Goal: Transaction & Acquisition: Obtain resource

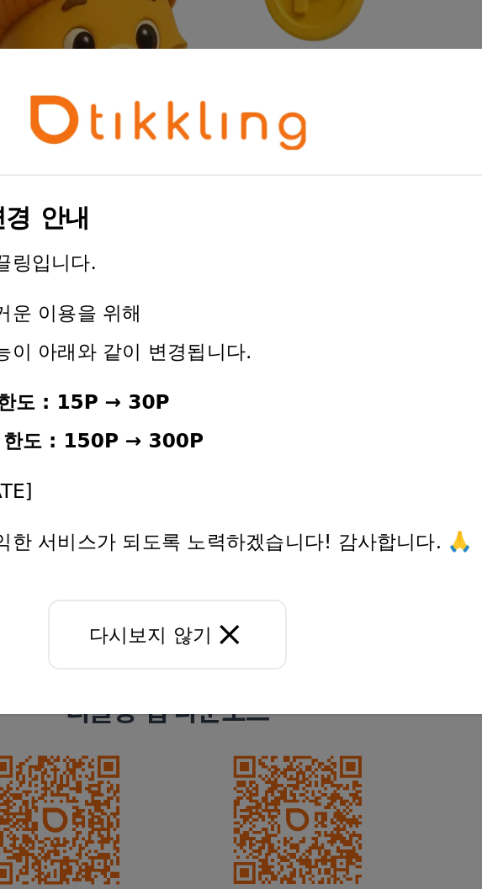
click at [282, 599] on icon at bounding box center [278, 597] width 20 height 20
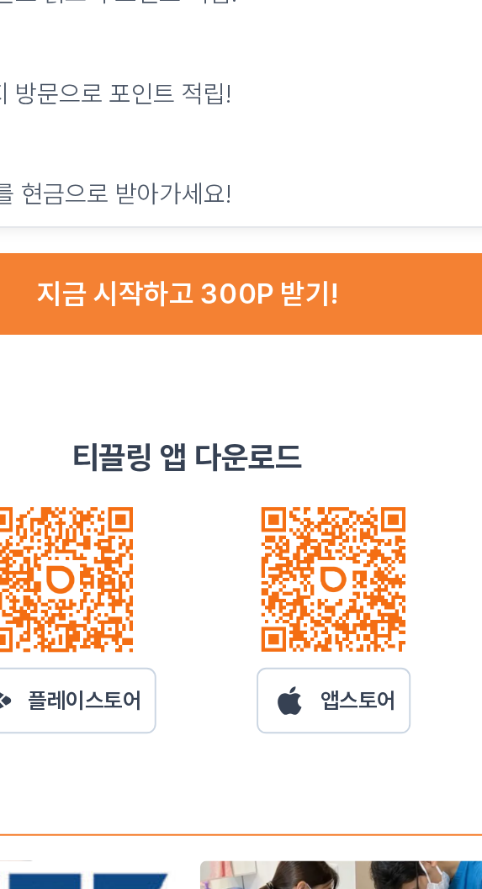
scroll to position [171, 0]
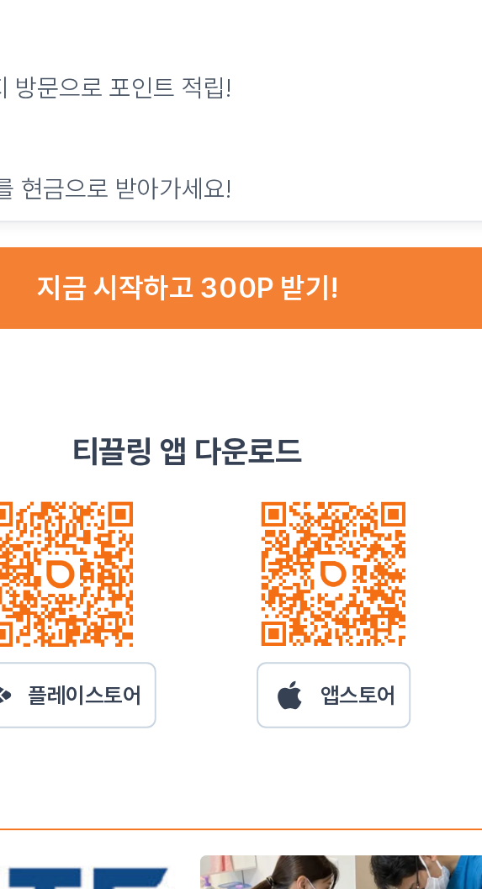
click at [327, 378] on button "지금 시작하고 300P 받기!" at bounding box center [241, 385] width 468 height 44
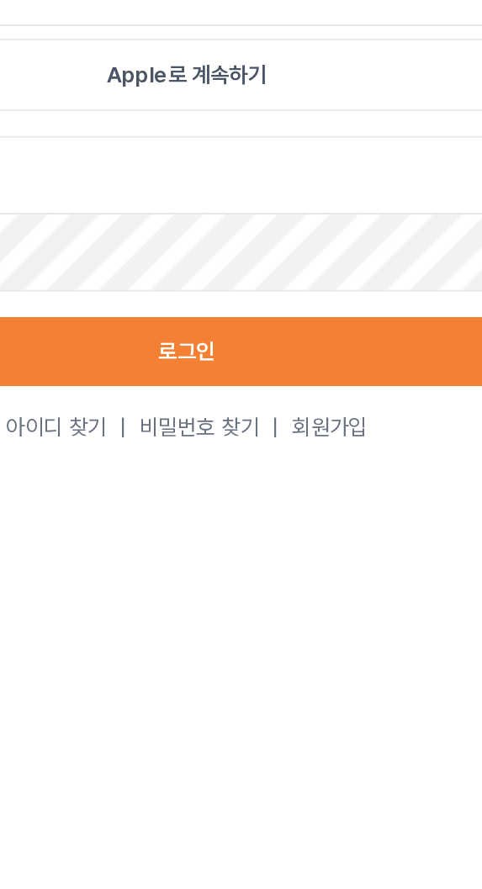
click at [287, 427] on button "로그인" at bounding box center [241, 418] width 350 height 37
click at [251, 437] on button "로그인" at bounding box center [241, 418] width 350 height 37
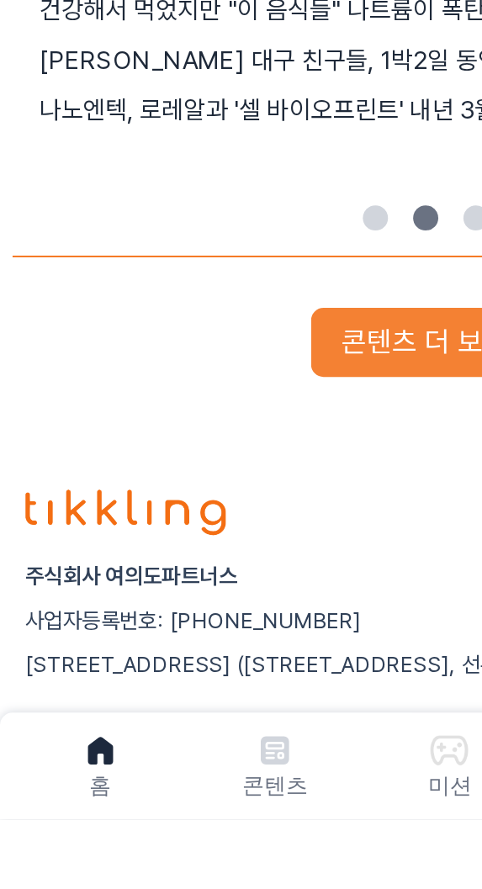
scroll to position [886, 0]
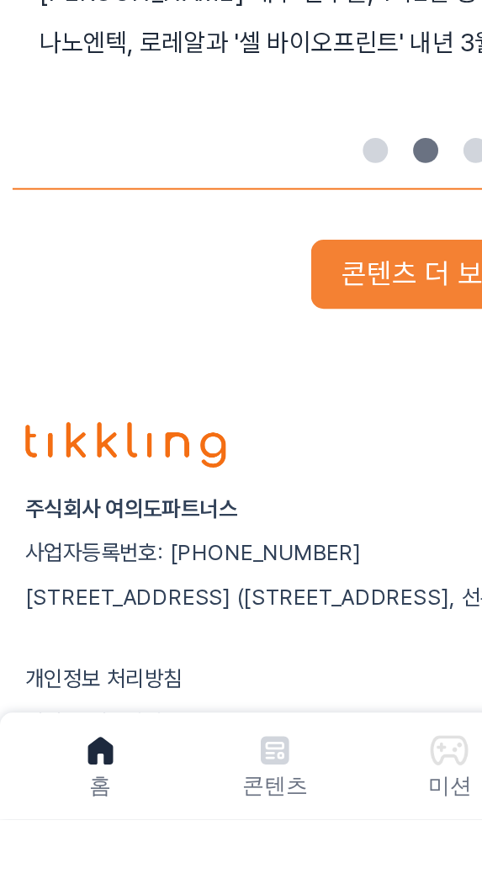
click at [209, 848] on div "주식회사 여의도파트너스 사업자등록번호: [PHONE_NUMBER] [STREET_ADDRESS] 개인정보 처리방침 서비스 이용약관 © 2025…" at bounding box center [240, 801] width 455 height 175
